Goal: Transaction & Acquisition: Book appointment/travel/reservation

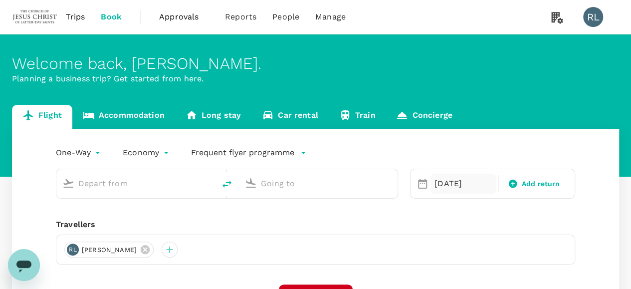
type input "Bintulu (BTU)"
type input "Sibu (SBW)"
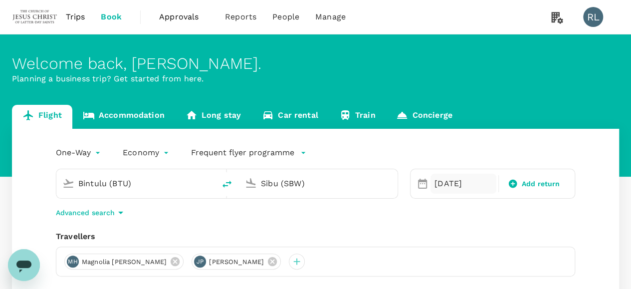
click at [446, 180] on div "[DATE]" at bounding box center [463, 184] width 66 height 20
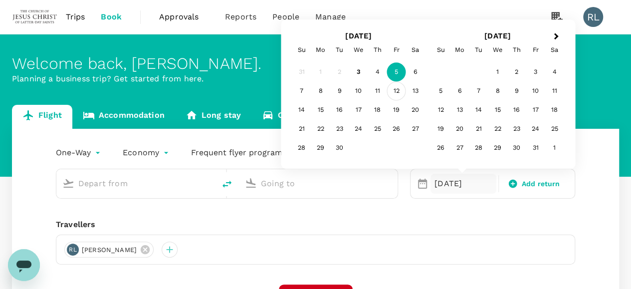
type input "Bintulu (BTU)"
type input "Sibu (SBW)"
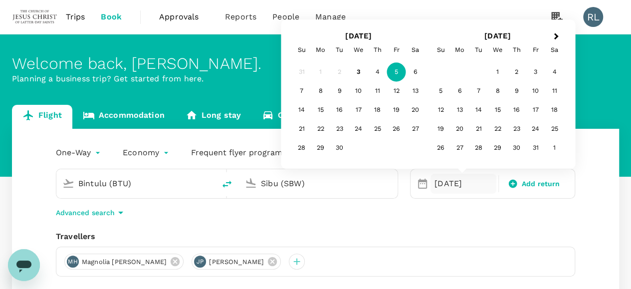
click at [415, 70] on div "6" at bounding box center [415, 72] width 19 height 19
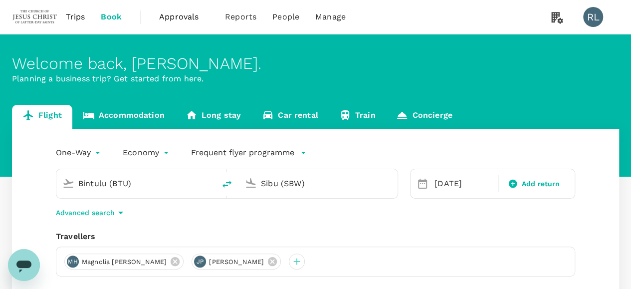
click at [131, 186] on input "Bintulu (BTU)" at bounding box center [136, 183] width 116 height 15
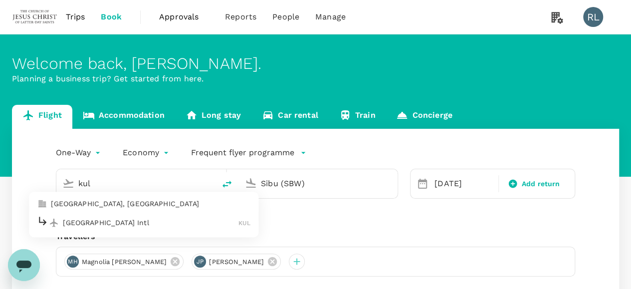
click at [114, 222] on p "[GEOGRAPHIC_DATA] Intl" at bounding box center [151, 222] width 176 height 10
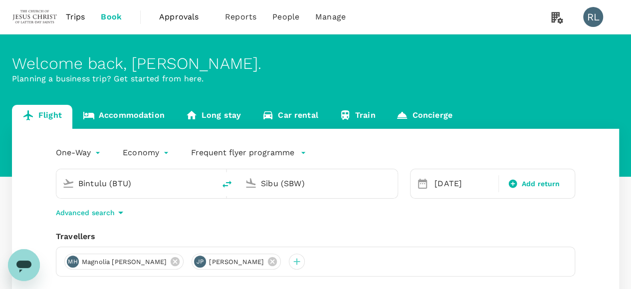
type input "Kuala Lumpur Intl (KUL)"
drag, startPoint x: 316, startPoint y: 189, endPoint x: 254, endPoint y: 182, distance: 62.8
click at [254, 182] on div "Sibu (SBW)" at bounding box center [316, 182] width 151 height 22
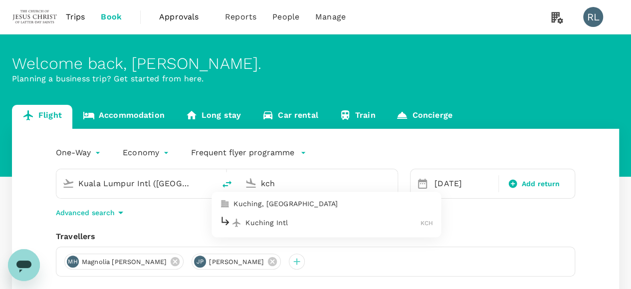
click at [264, 226] on p "Kuching Intl" at bounding box center [332, 222] width 175 height 10
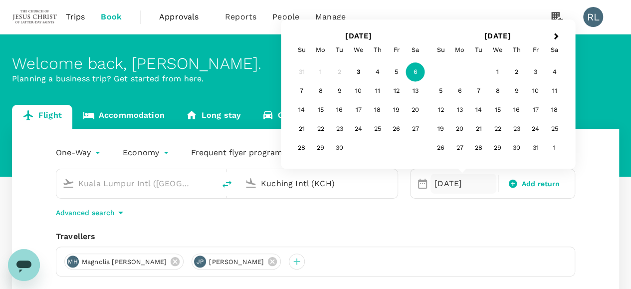
type input "Kuching Intl (KCH)"
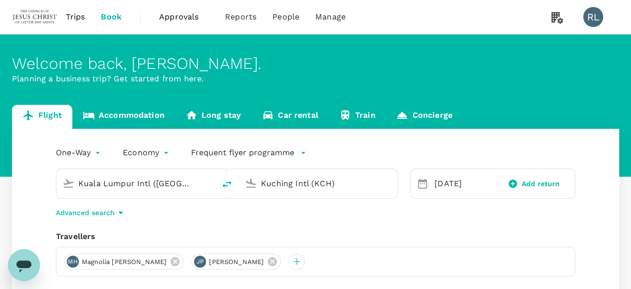
click at [524, 237] on div "Travellers" at bounding box center [315, 236] width 519 height 12
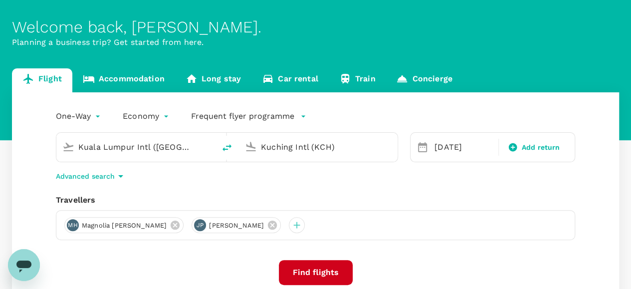
scroll to position [100, 0]
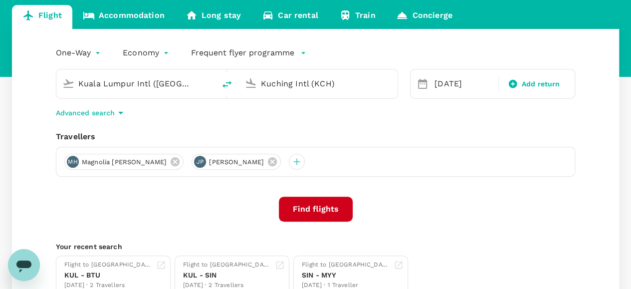
click at [325, 205] on button "Find flights" at bounding box center [316, 209] width 74 height 25
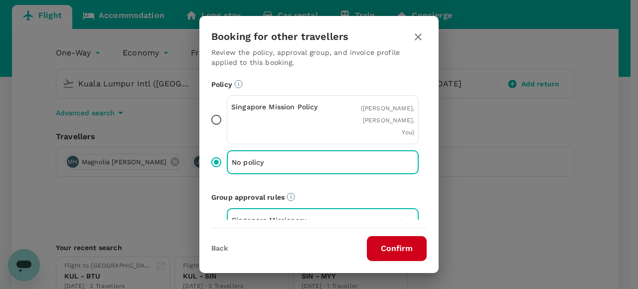
click at [405, 248] on button "Confirm" at bounding box center [397, 248] width 60 height 25
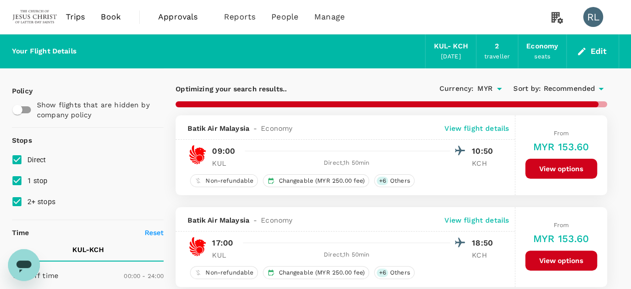
click at [573, 91] on span "Recommended" at bounding box center [569, 88] width 52 height 11
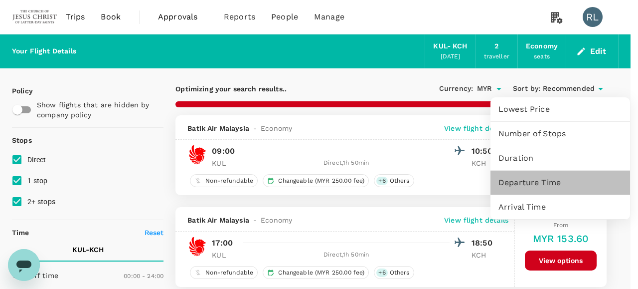
click at [522, 184] on span "Departure Time" at bounding box center [561, 183] width 124 height 12
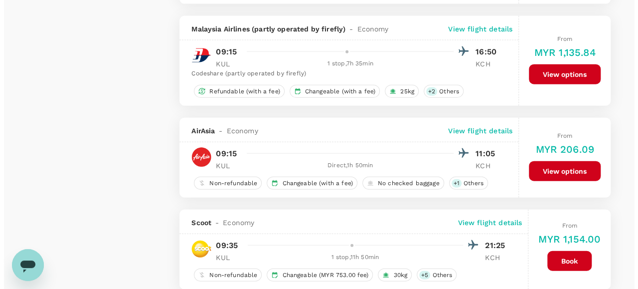
scroll to position [1147, 0]
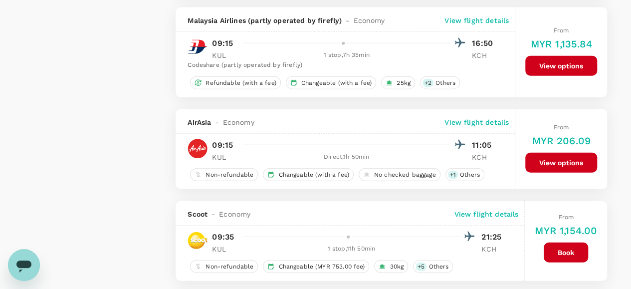
click at [484, 117] on p "View flight details" at bounding box center [476, 122] width 64 height 10
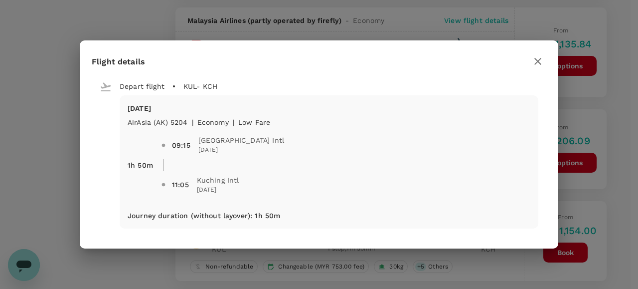
click at [537, 61] on icon "button" at bounding box center [538, 61] width 12 height 12
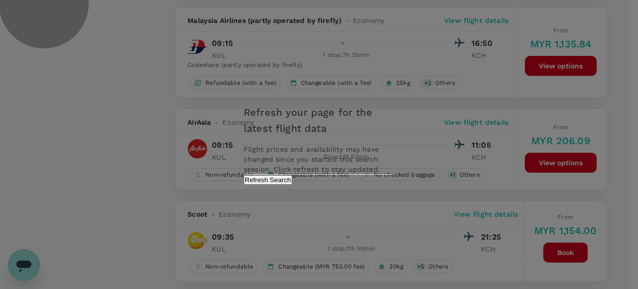
click at [292, 185] on button "Refresh Search" at bounding box center [268, 179] width 48 height 9
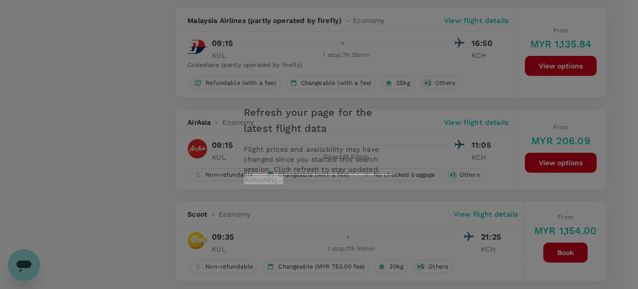
click at [618, 165] on div "Refresh your page for the latest flight data Flight prices and availability may…" at bounding box center [319, 144] width 638 height 289
click at [113, 155] on div "Refresh your page for the latest flight data Flight prices and availability may…" at bounding box center [319, 144] width 638 height 289
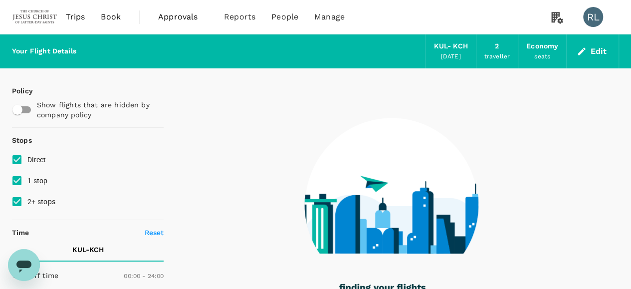
click at [72, 14] on span "Trips" at bounding box center [75, 17] width 19 height 12
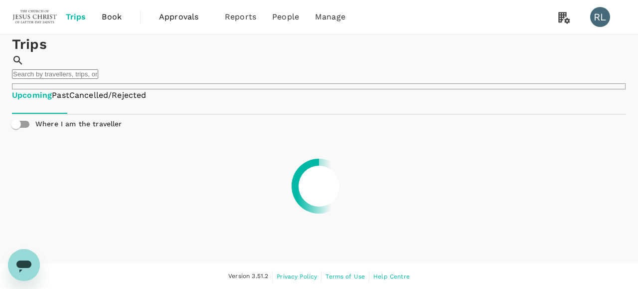
click at [98, 69] on input "text" at bounding box center [55, 73] width 86 height 9
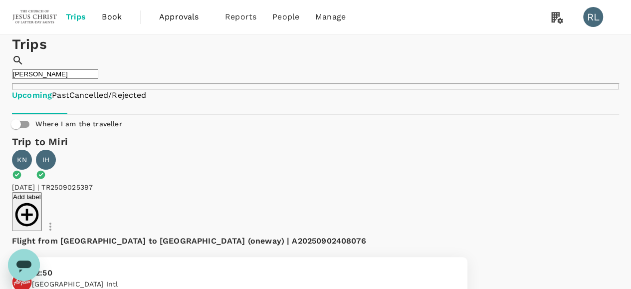
drag, startPoint x: 424, startPoint y: 71, endPoint x: 365, endPoint y: 67, distance: 59.0
click at [365, 67] on div "​ herfel ​" at bounding box center [315, 71] width 607 height 35
type input "haddock"
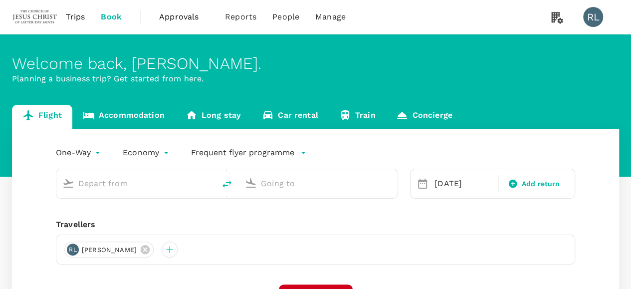
type input "Kuala Lumpur Intl ([GEOGRAPHIC_DATA])"
type input "Kuching Intl (KCH)"
type input "Kuala Lumpur Intl ([GEOGRAPHIC_DATA])"
type input "Kuching Intl (KCH)"
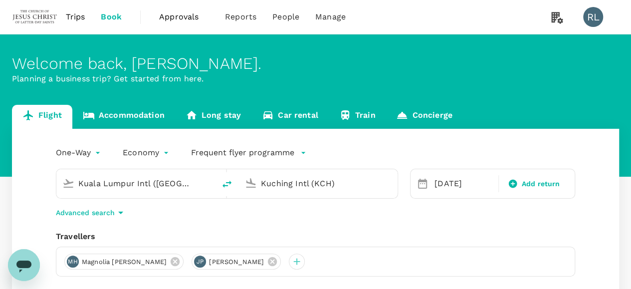
click at [226, 184] on icon "delete" at bounding box center [227, 184] width 12 height 12
type input "Kuching Intl (KCH)"
click at [265, 187] on input "Kuala Lumpur Intl ([GEOGRAPHIC_DATA])" at bounding box center [319, 183] width 116 height 15
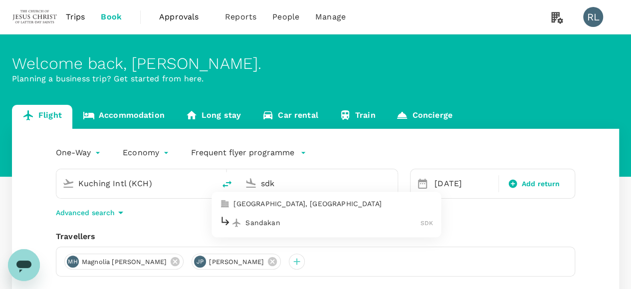
click at [276, 224] on p "Sandakan" at bounding box center [332, 222] width 175 height 10
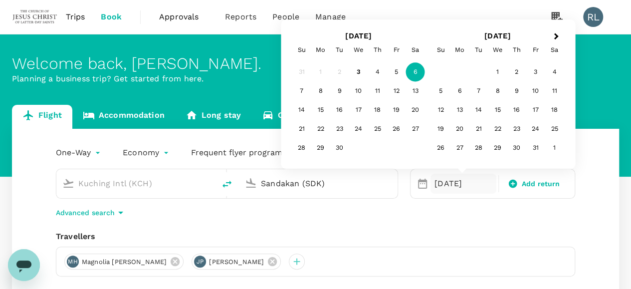
type input "Sandakan (SDK)"
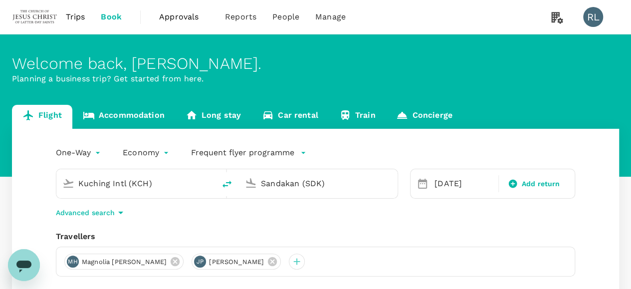
click at [510, 252] on div "MH Magnolia Paige Harper JP Jonah Cannon Pugsley" at bounding box center [315, 261] width 519 height 30
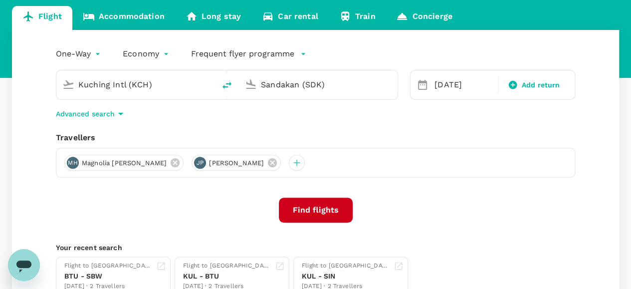
scroll to position [100, 0]
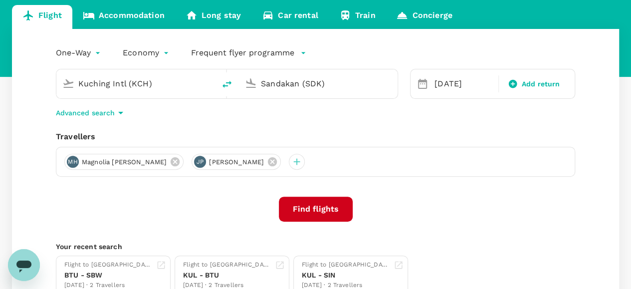
click at [320, 210] on button "Find flights" at bounding box center [316, 209] width 74 height 25
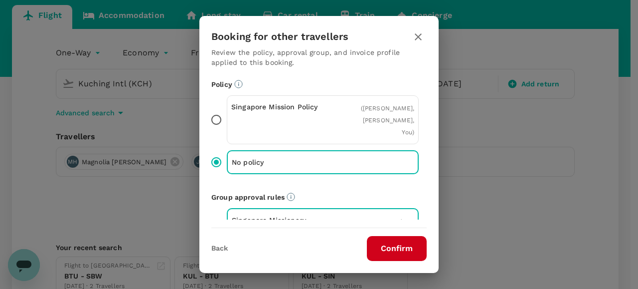
click at [419, 36] on icon "button" at bounding box center [418, 37] width 12 height 12
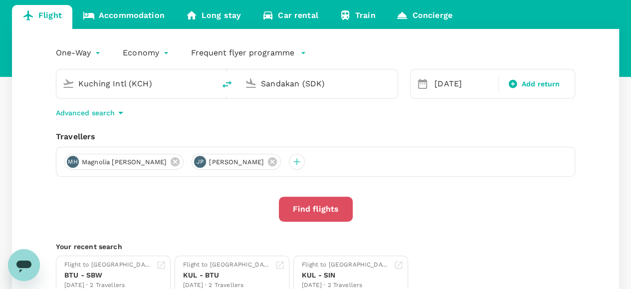
click at [329, 211] on button "Find flights" at bounding box center [316, 209] width 74 height 25
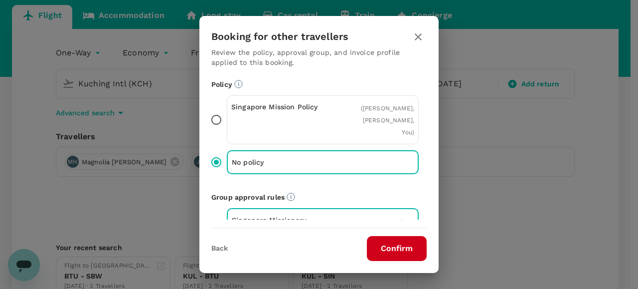
click at [384, 245] on button "Confirm" at bounding box center [397, 248] width 60 height 25
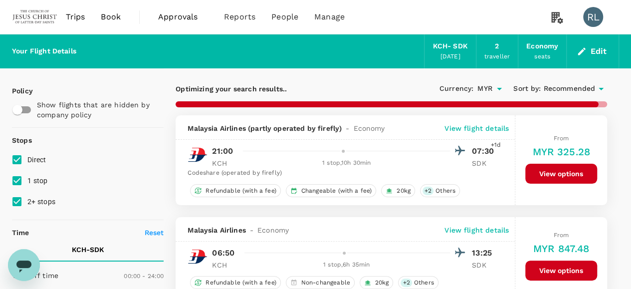
click at [572, 89] on span "Recommended" at bounding box center [569, 88] width 52 height 11
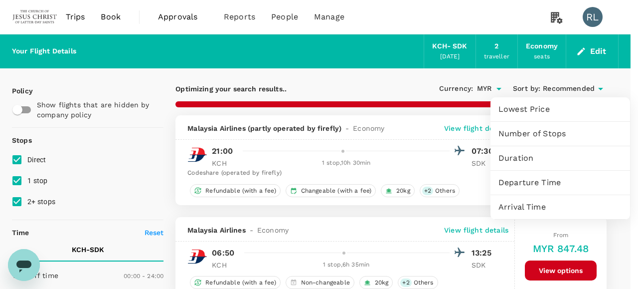
click at [523, 183] on span "Departure Time" at bounding box center [561, 183] width 124 height 12
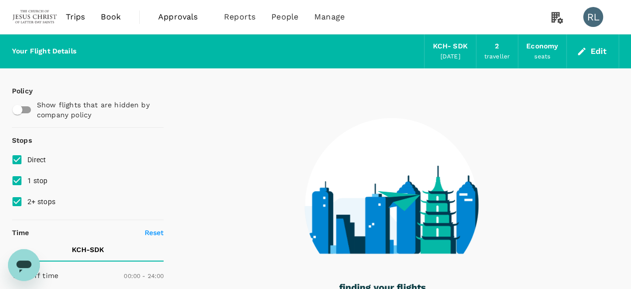
type input "1530"
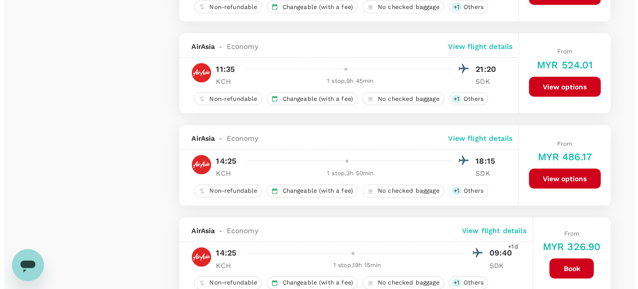
scroll to position [1446, 0]
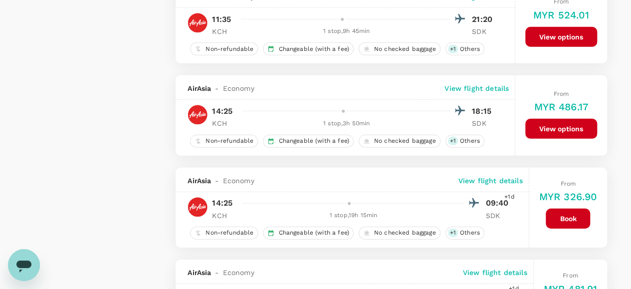
click at [471, 83] on p "View flight details" at bounding box center [476, 88] width 64 height 10
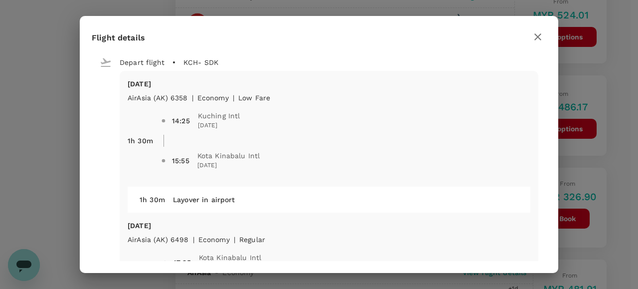
scroll to position [50, 0]
